Goal: Task Accomplishment & Management: Manage account settings

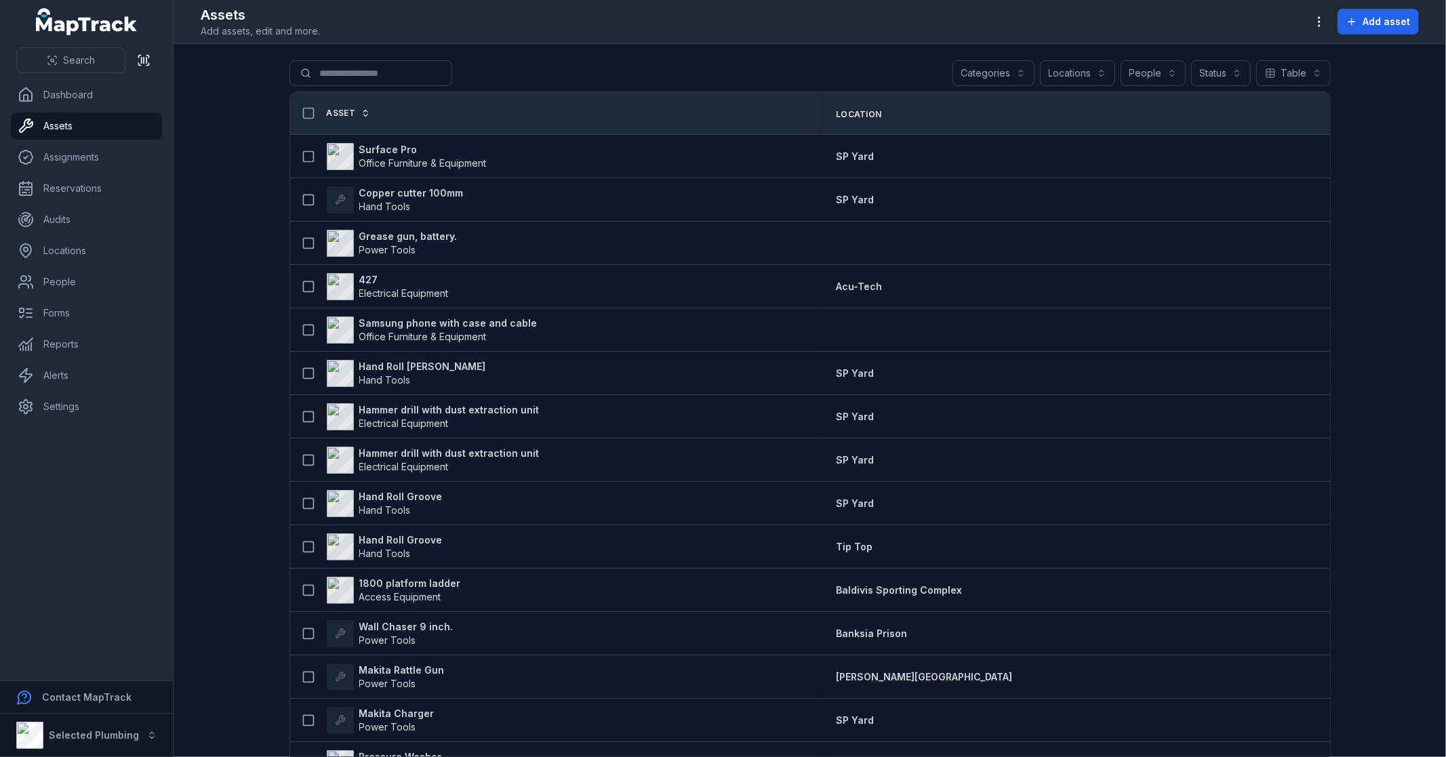
click at [997, 75] on button "Categories" at bounding box center [994, 73] width 82 height 26
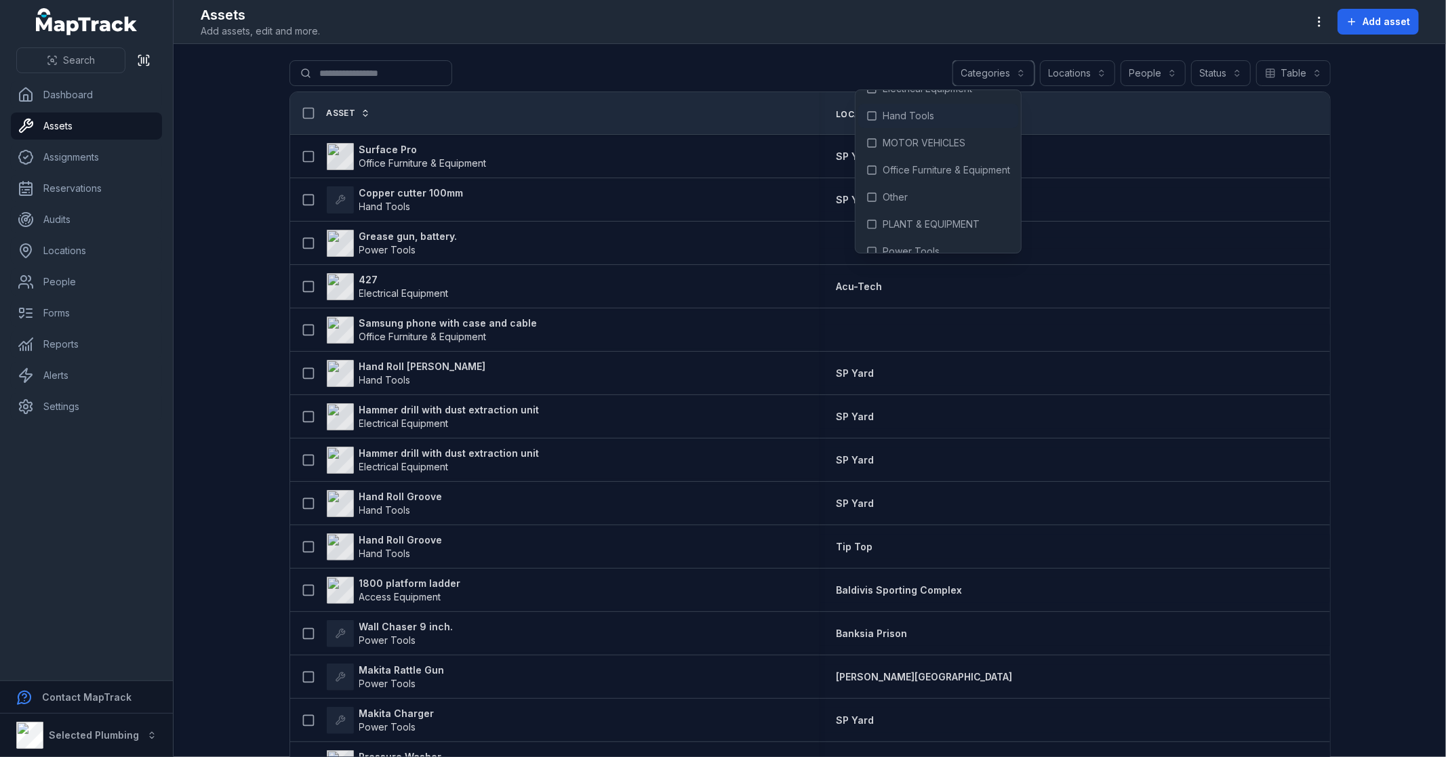
scroll to position [89, 0]
click at [938, 178] on span "PLANT & EQUIPMENT" at bounding box center [931, 182] width 97 height 14
click at [664, 68] on div "**********" at bounding box center [809, 75] width 1041 height 31
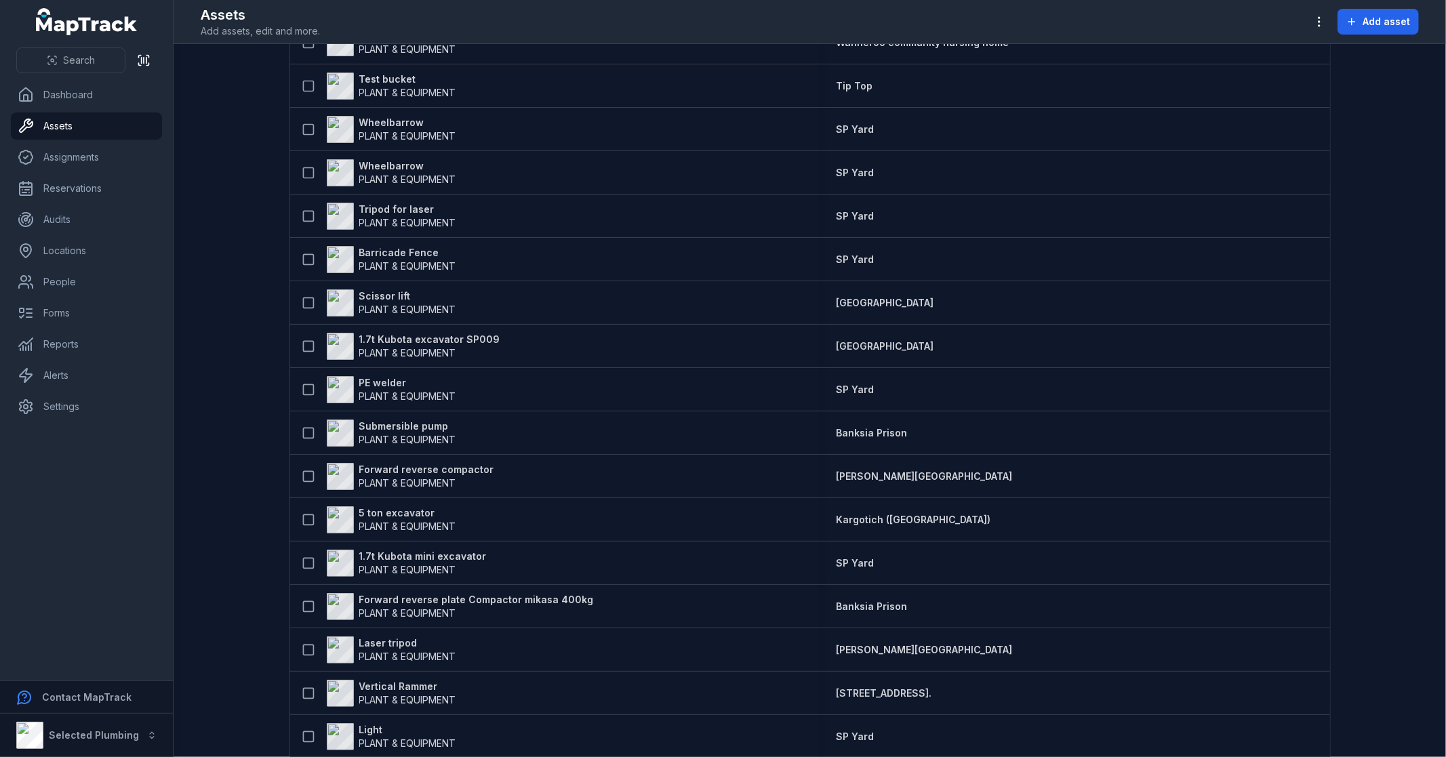
scroll to position [602, 0]
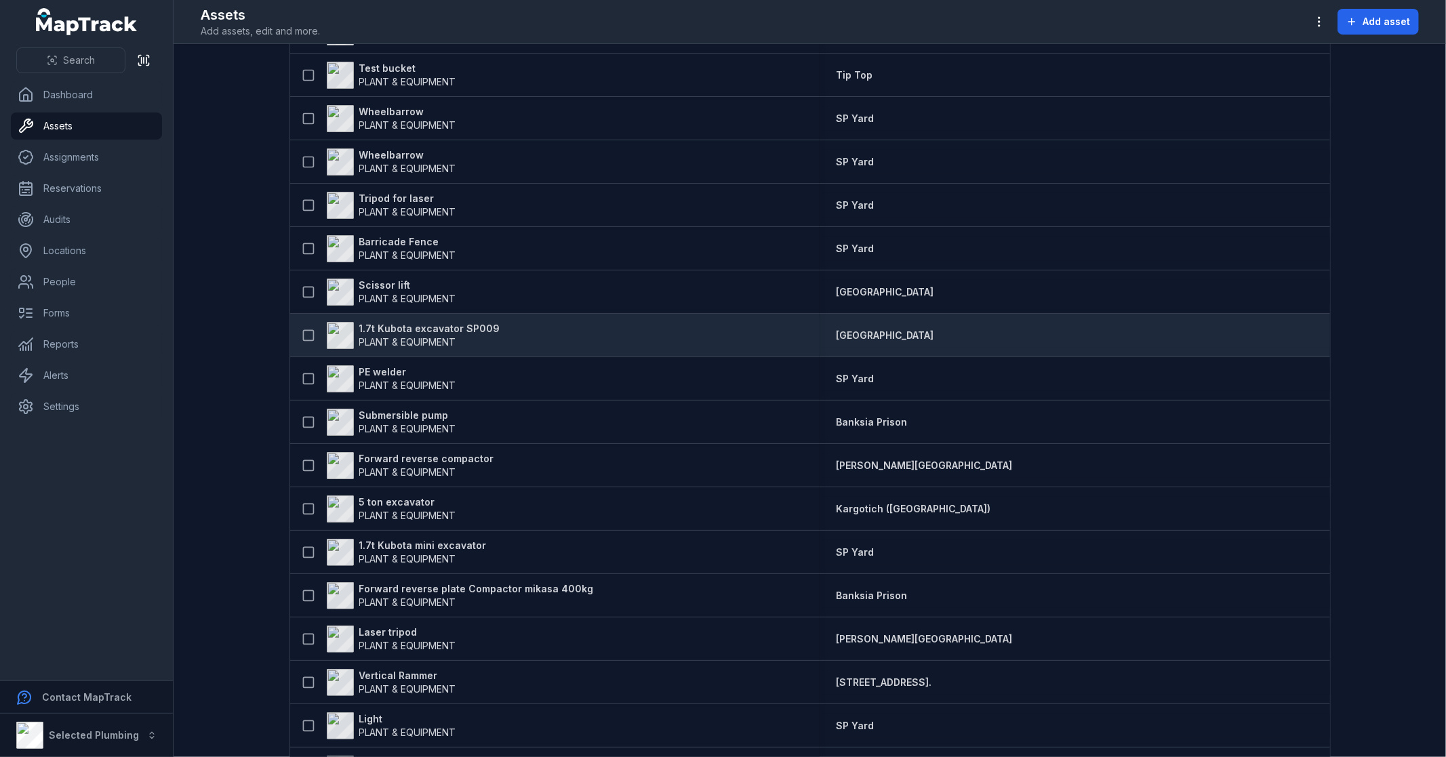
click at [473, 334] on strong "1.7t Kubota excavator SP009" at bounding box center [429, 329] width 141 height 14
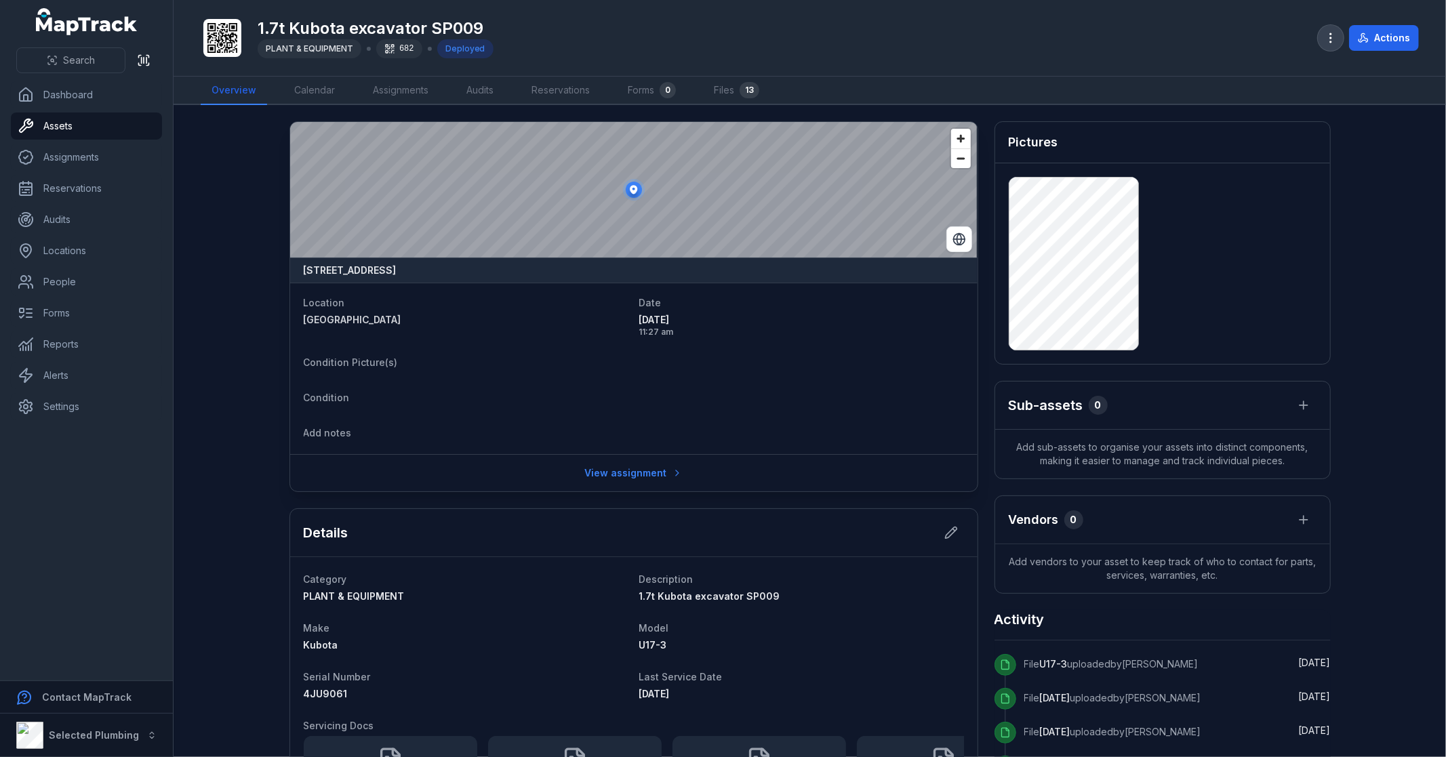
click at [1332, 32] on icon "button" at bounding box center [1331, 38] width 14 height 14
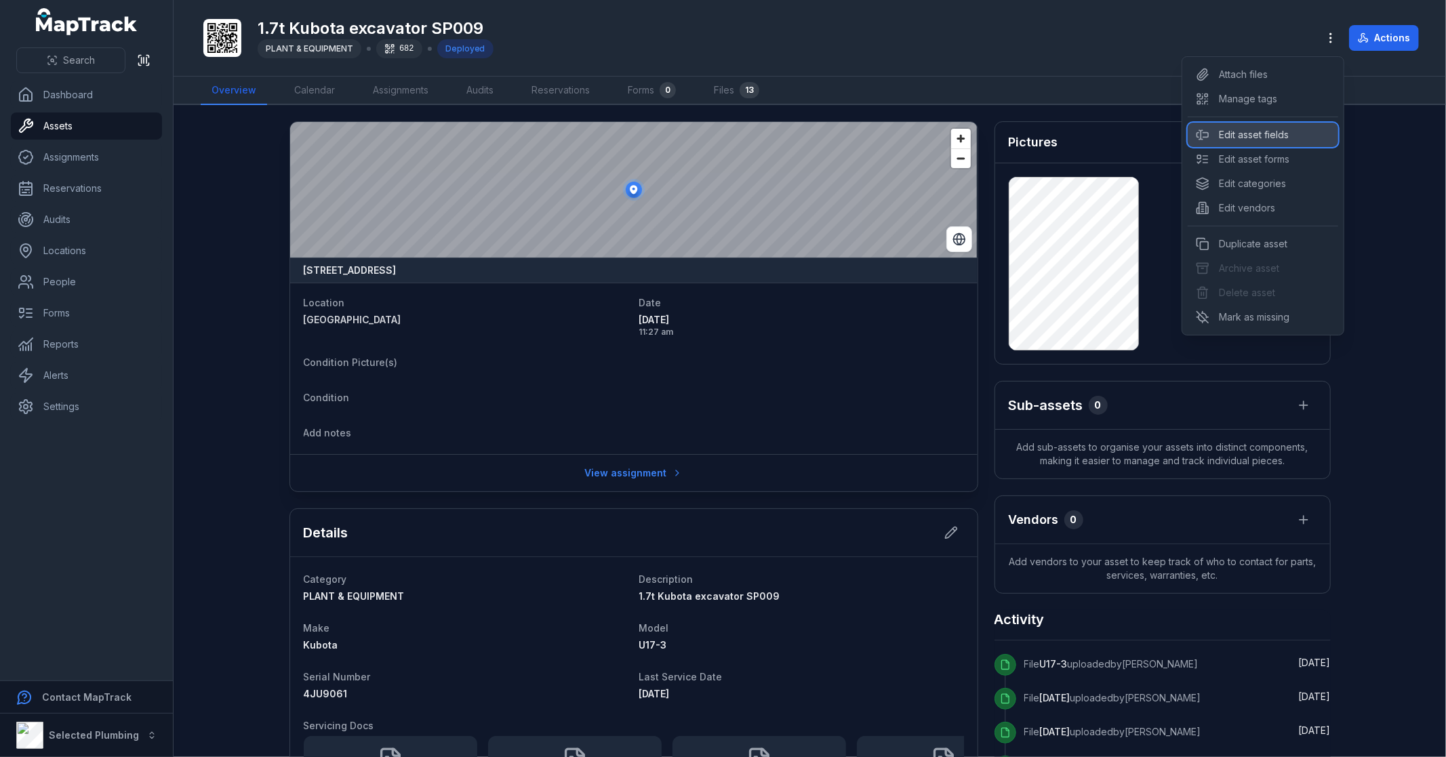
click at [1275, 138] on div "Edit asset fields" at bounding box center [1263, 135] width 151 height 24
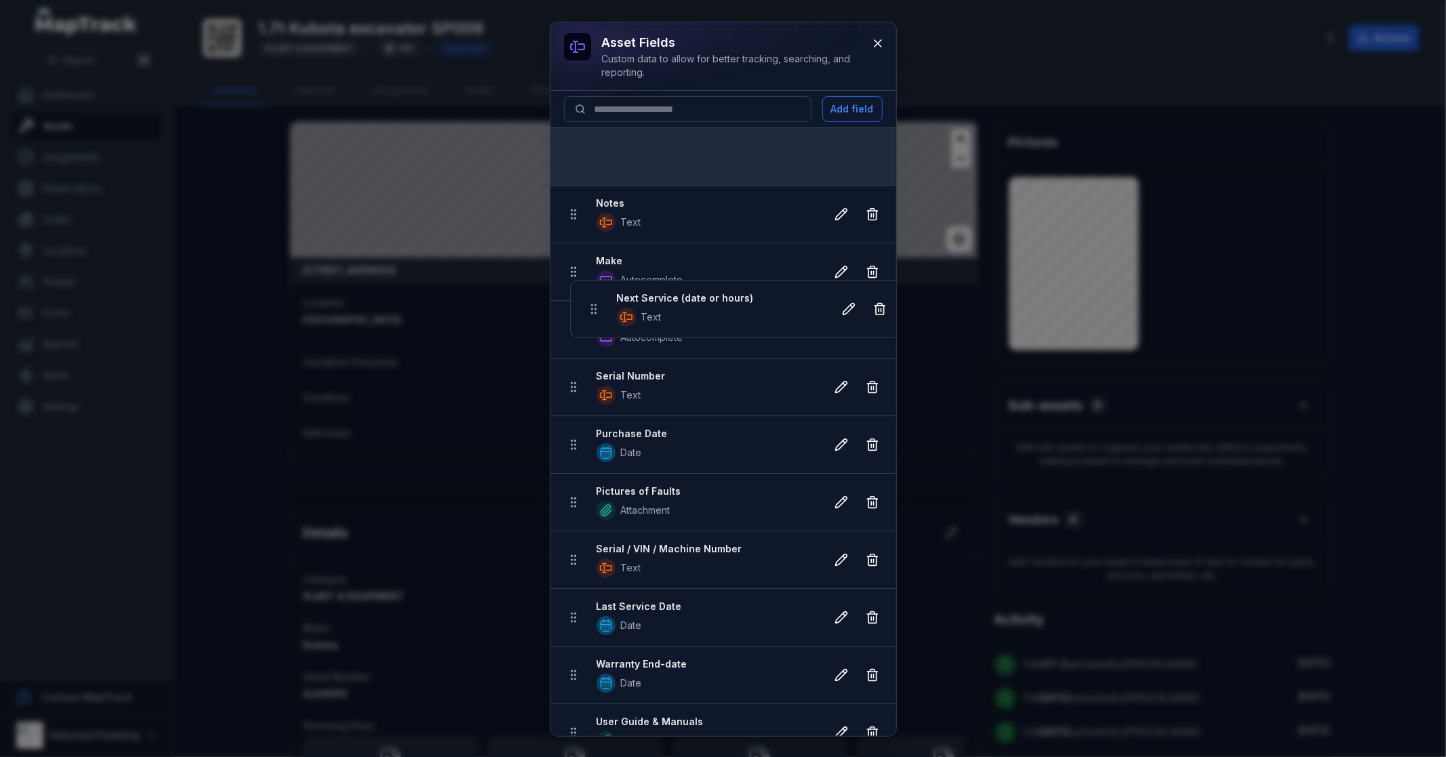
drag, startPoint x: 577, startPoint y: 409, endPoint x: 597, endPoint y: 155, distance: 255.7
click at [597, 155] on ul "Notes Text Make Autocomplete Model Autocomplete Serial Number Text Purchase Dat…" at bounding box center [723, 646] width 346 height 1037
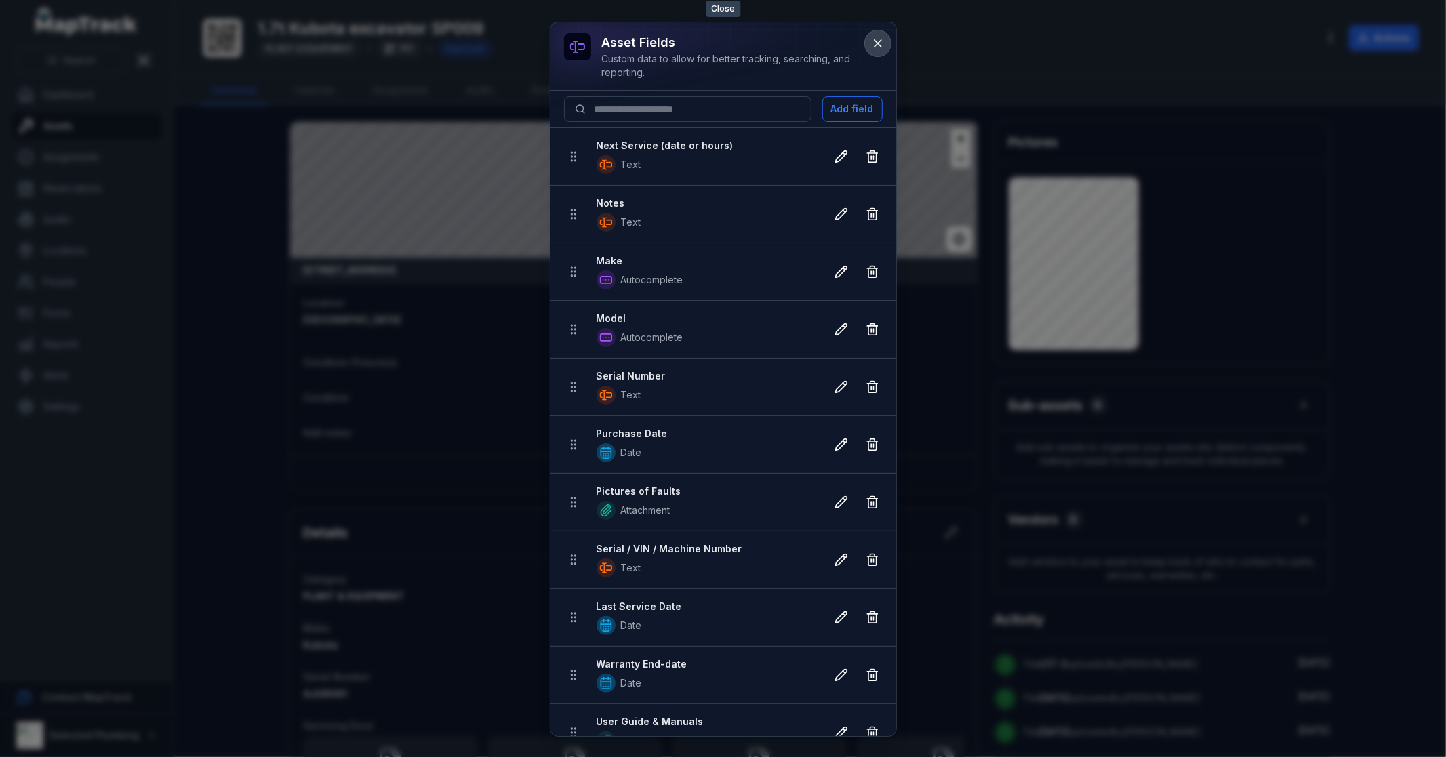
click at [873, 43] on icon at bounding box center [878, 44] width 14 height 14
